Goal: Check status: Check status

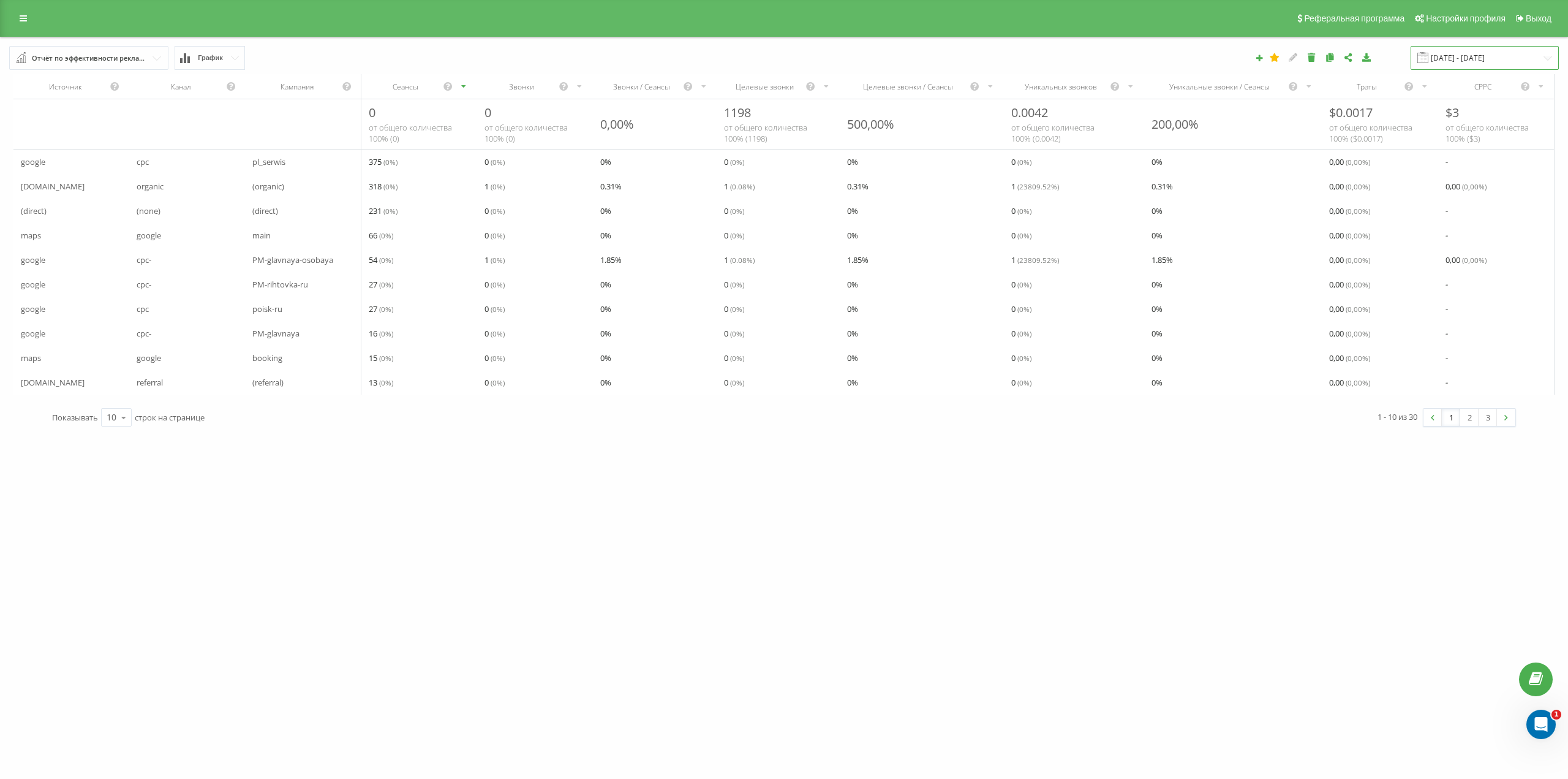
click at [1482, 55] on input "[DATE] - [DATE]" at bounding box center [1485, 58] width 148 height 24
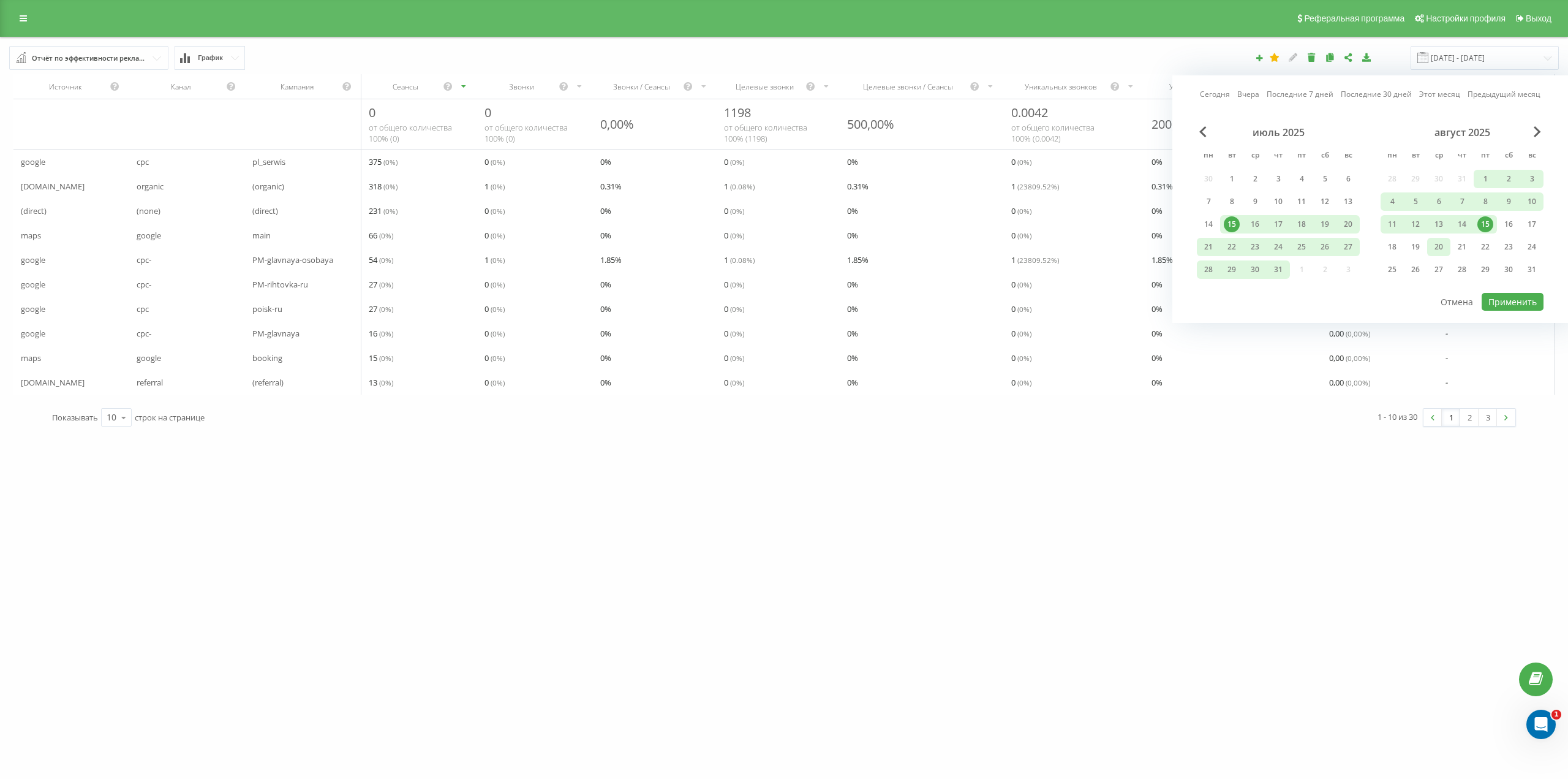
click at [1442, 251] on div "20" at bounding box center [1438, 247] width 16 height 16
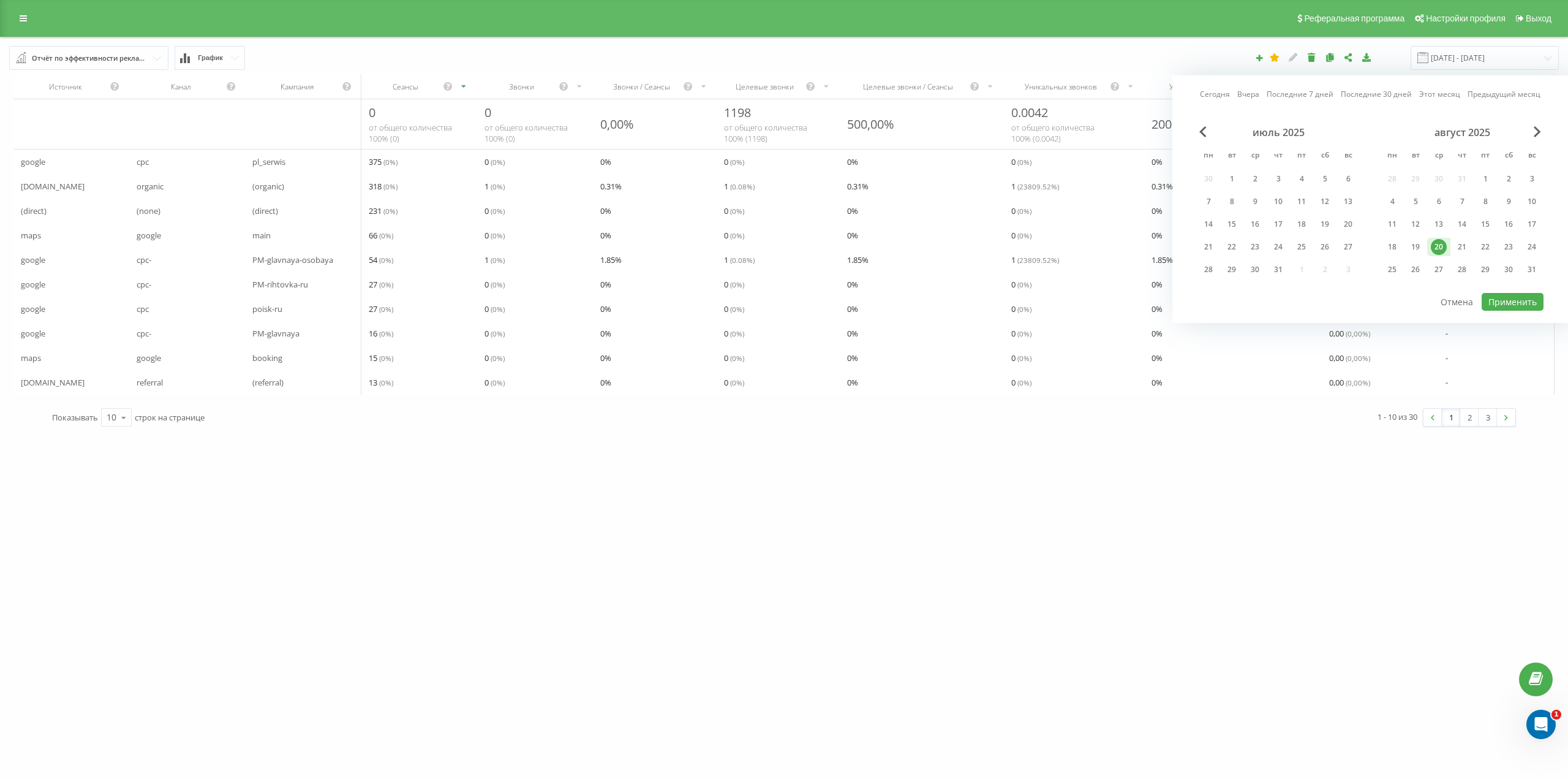
click at [1442, 251] on div "20" at bounding box center [1438, 247] width 16 height 16
click at [1512, 292] on div at bounding box center [1370, 292] width 347 height 1
click at [1512, 293] on button "Применить" at bounding box center [1512, 301] width 62 height 18
type input "[DATE] - [DATE]"
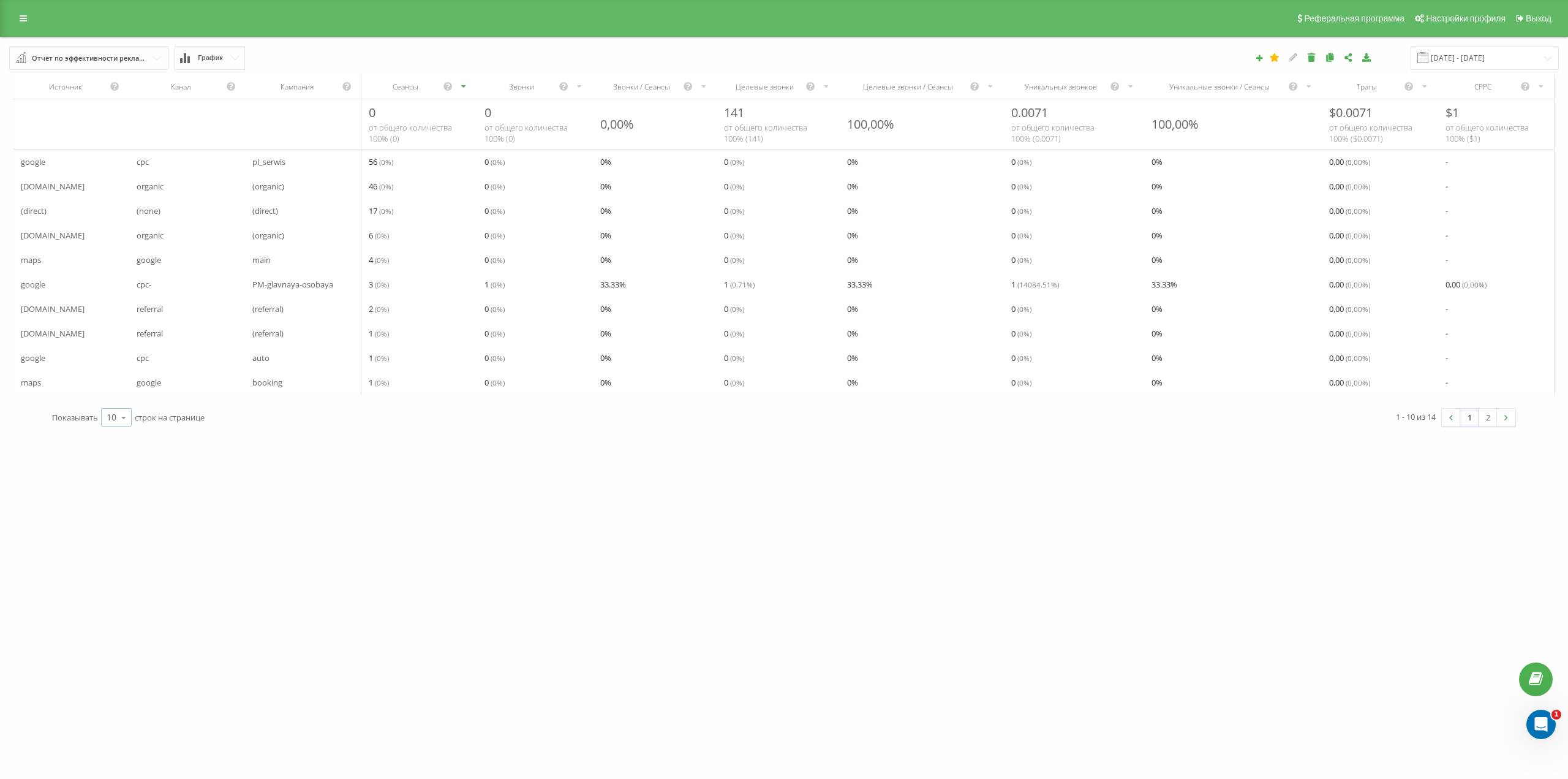
click at [117, 430] on icon at bounding box center [124, 417] width 19 height 24
click at [126, 430] on icon at bounding box center [124, 417] width 19 height 24
click at [116, 427] on icon at bounding box center [124, 417] width 19 height 24
click at [120, 405] on span "100" at bounding box center [114, 400] width 14 height 12
